Goal: Task Accomplishment & Management: Use online tool/utility

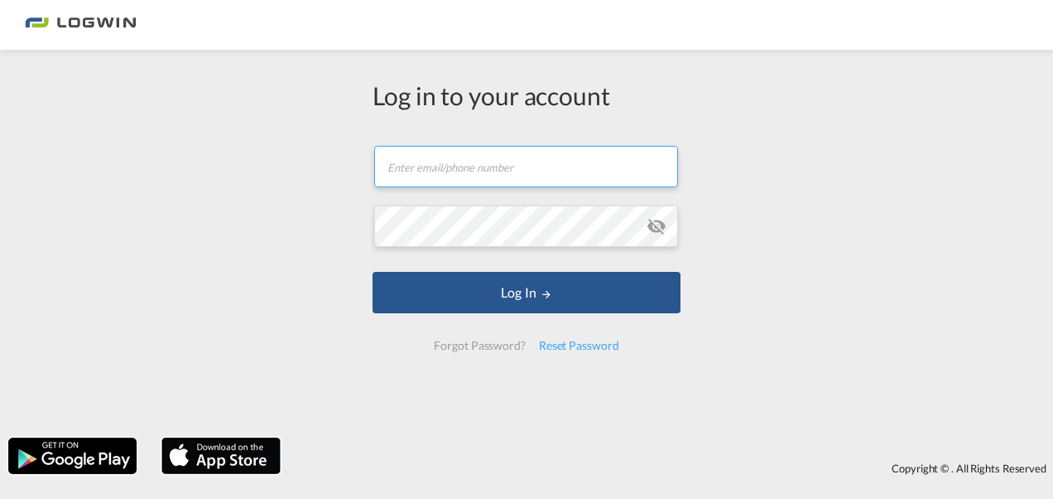
click at [459, 166] on input "text" at bounding box center [526, 166] width 304 height 41
type input "[PERSON_NAME][EMAIL_ADDRESS][PERSON_NAME][DOMAIN_NAME]"
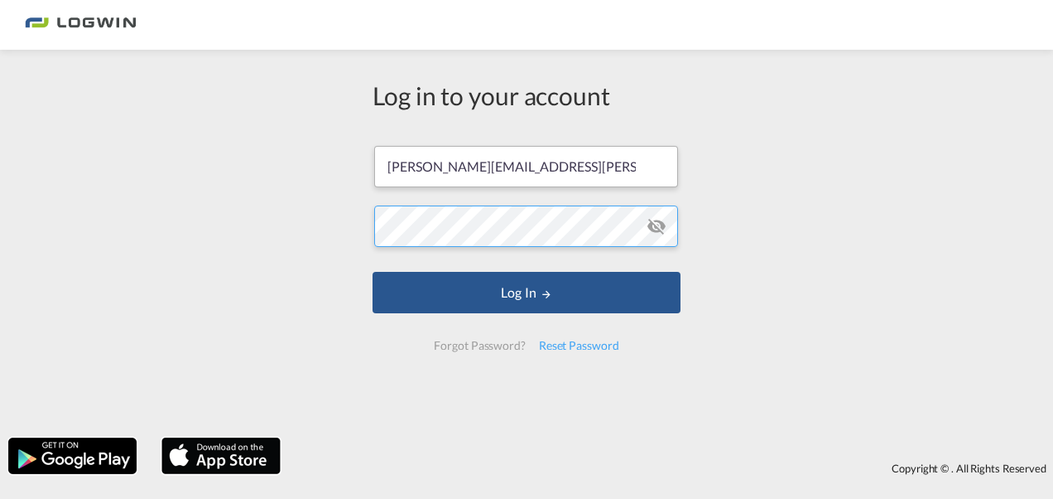
click at [373, 272] on button "Log In" at bounding box center [527, 292] width 308 height 41
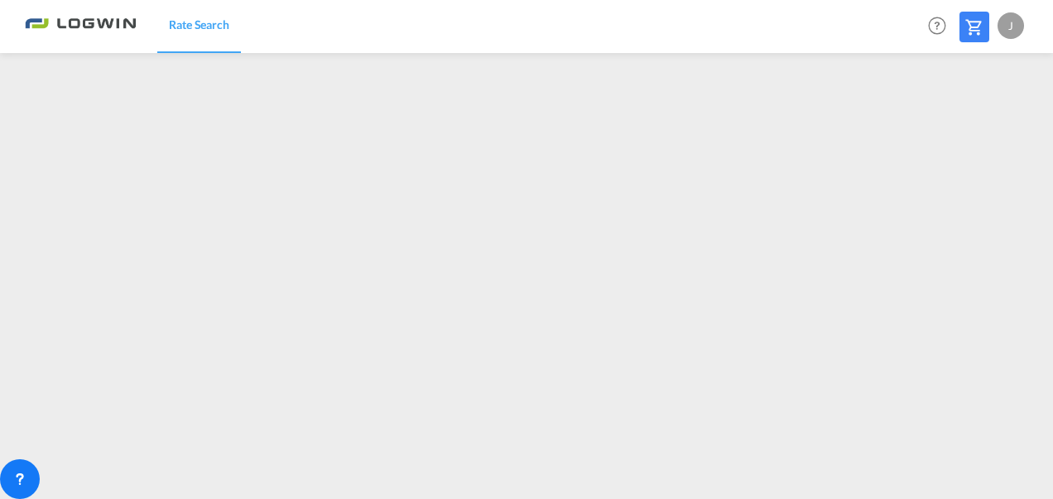
click at [615, 28] on div "Rate Search Help Resources Product Release J My Profile Logout" at bounding box center [527, 25] width 1004 height 51
